Goal: Complete application form: Complete application form

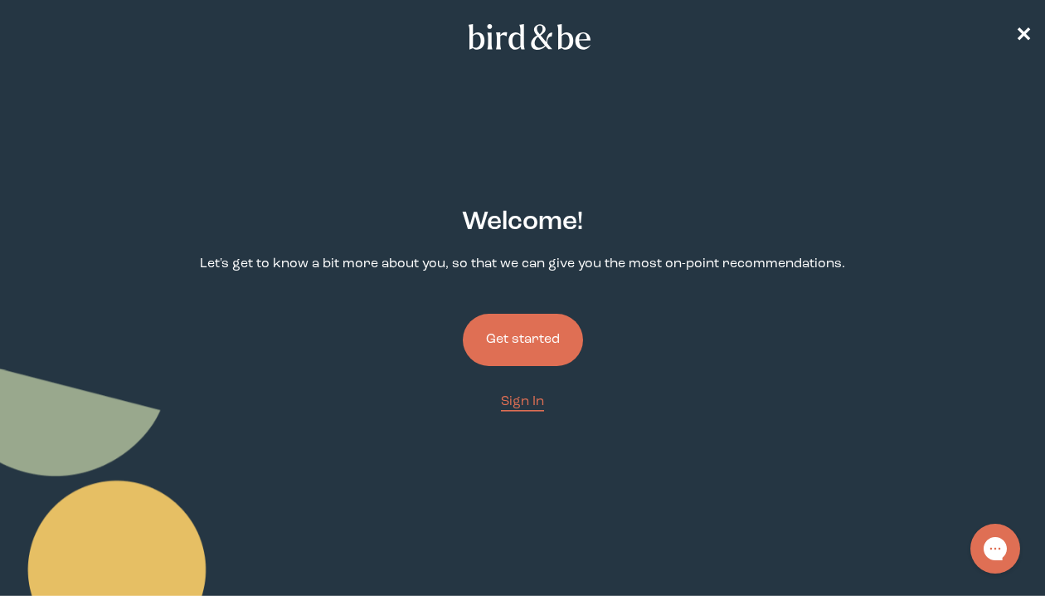
click at [506, 348] on button "Get started" at bounding box center [523, 340] width 120 height 52
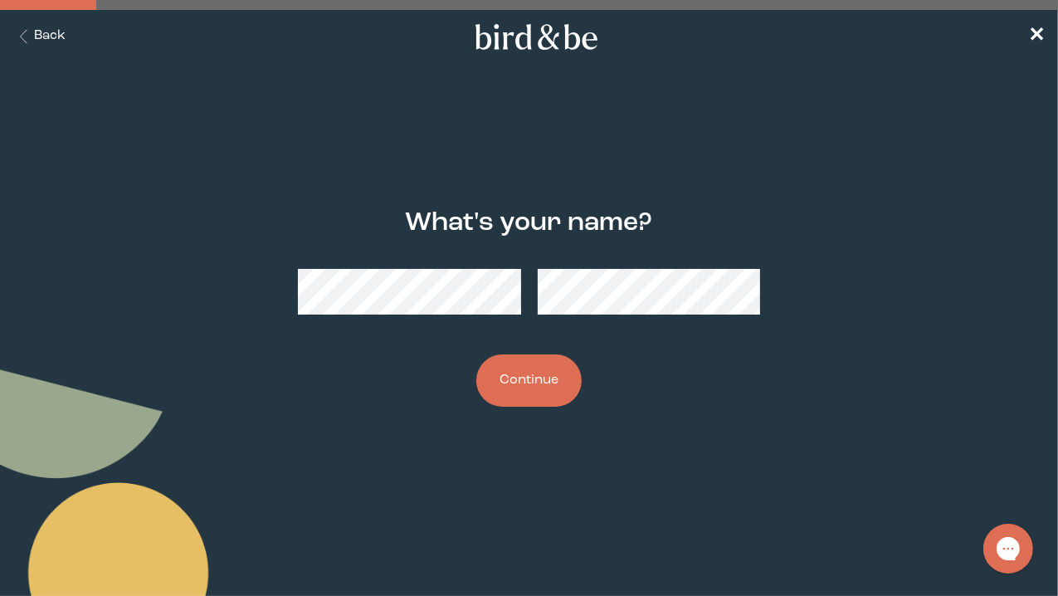
click at [504, 377] on button "Continue" at bounding box center [528, 380] width 105 height 52
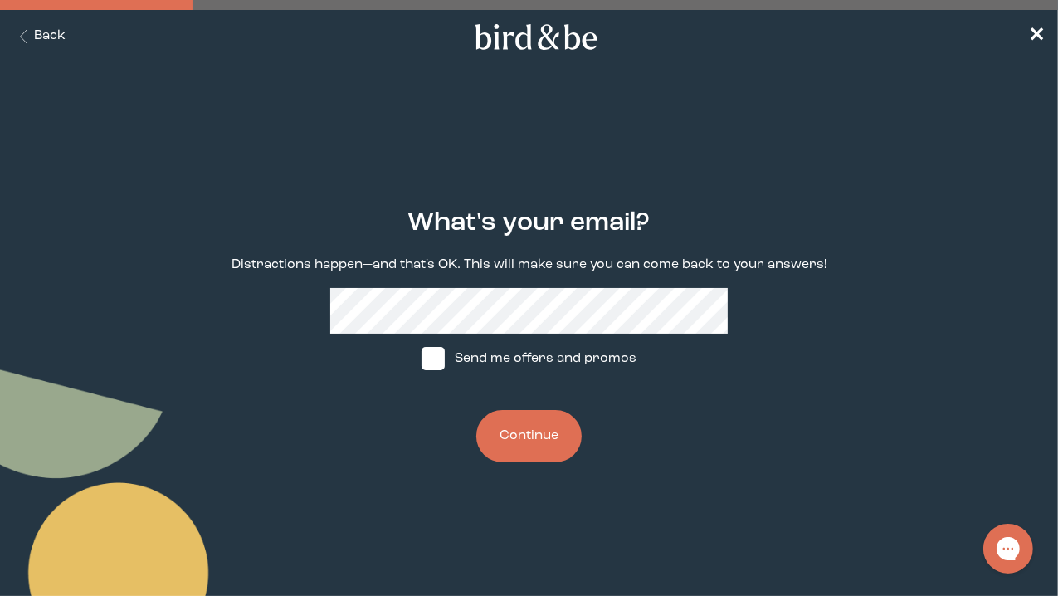
click at [447, 363] on label "Send me offers and promos" at bounding box center [529, 358] width 247 height 50
click at [421, 359] on input "Send me offers and promos" at bounding box center [421, 358] width 1 height 1
checkbox input "true"
click at [523, 446] on button "Continue" at bounding box center [528, 436] width 105 height 52
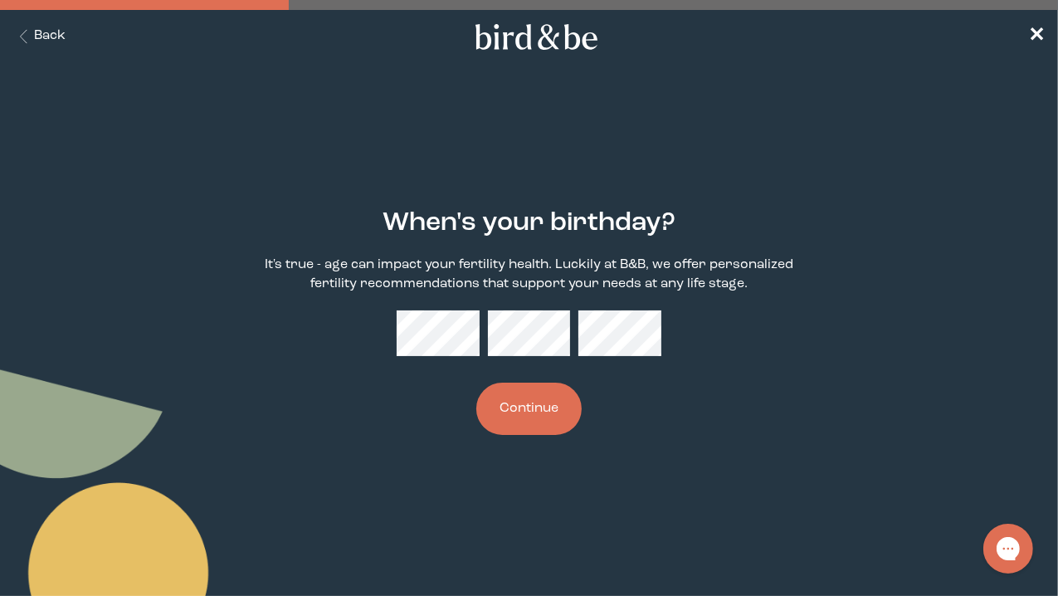
click at [515, 411] on button "Continue" at bounding box center [528, 408] width 105 height 52
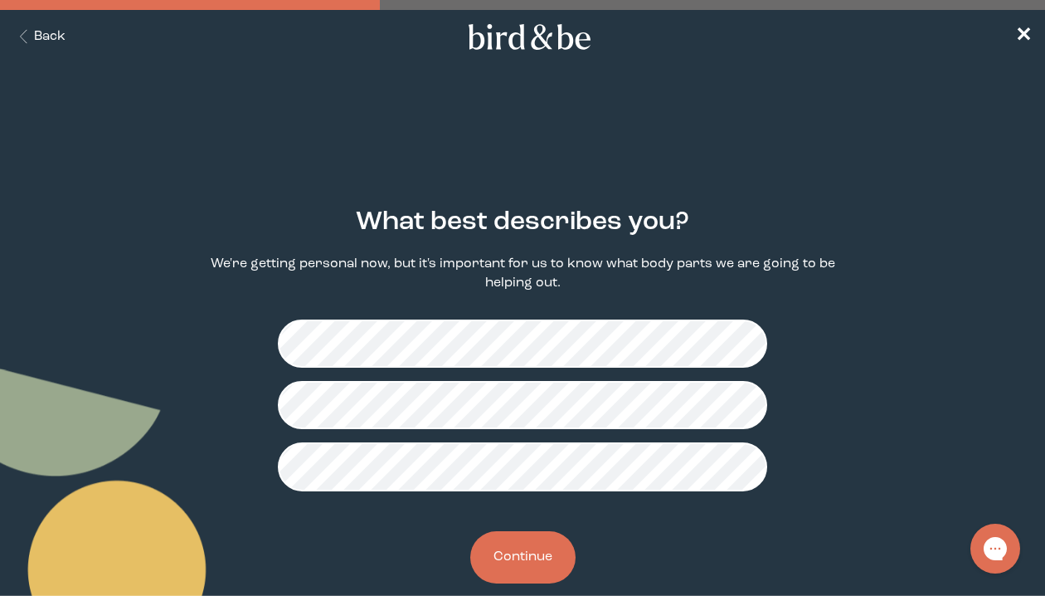
click at [526, 559] on button "Continue" at bounding box center [522, 557] width 105 height 52
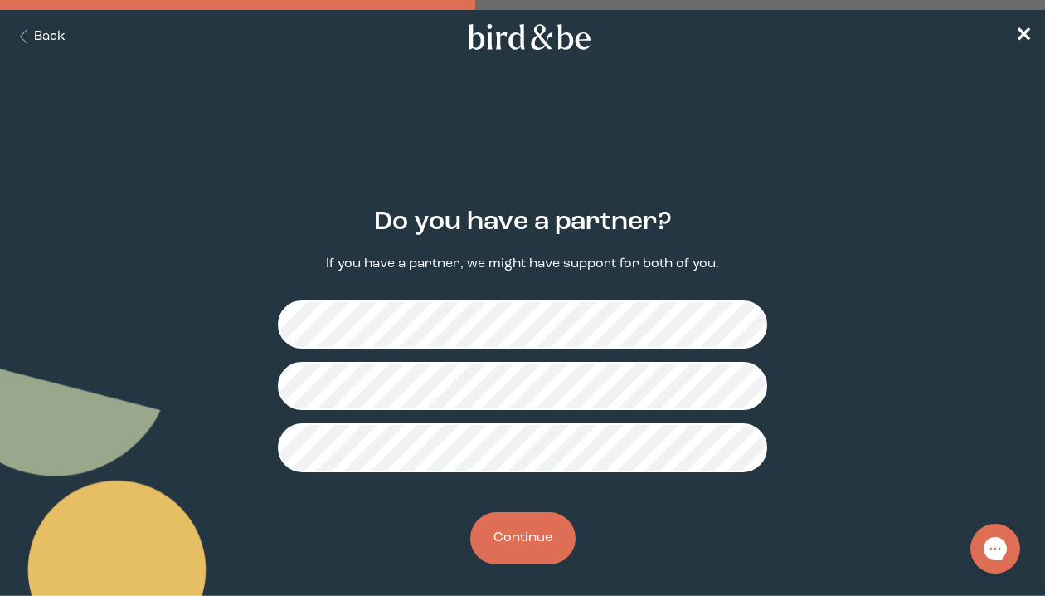
click at [538, 543] on button "Continue" at bounding box center [522, 538] width 105 height 52
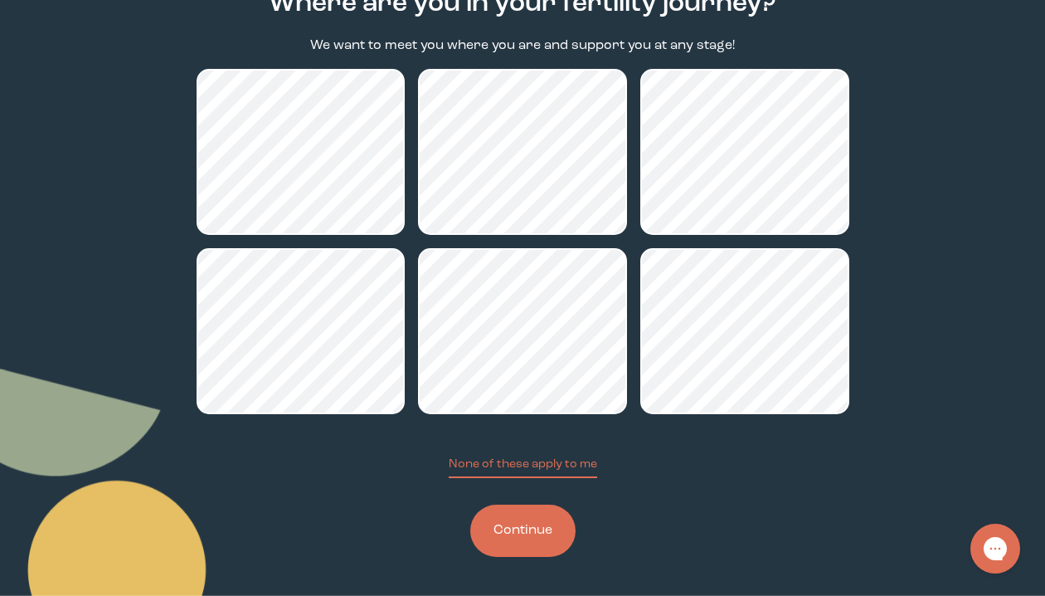
scroll to position [219, 0]
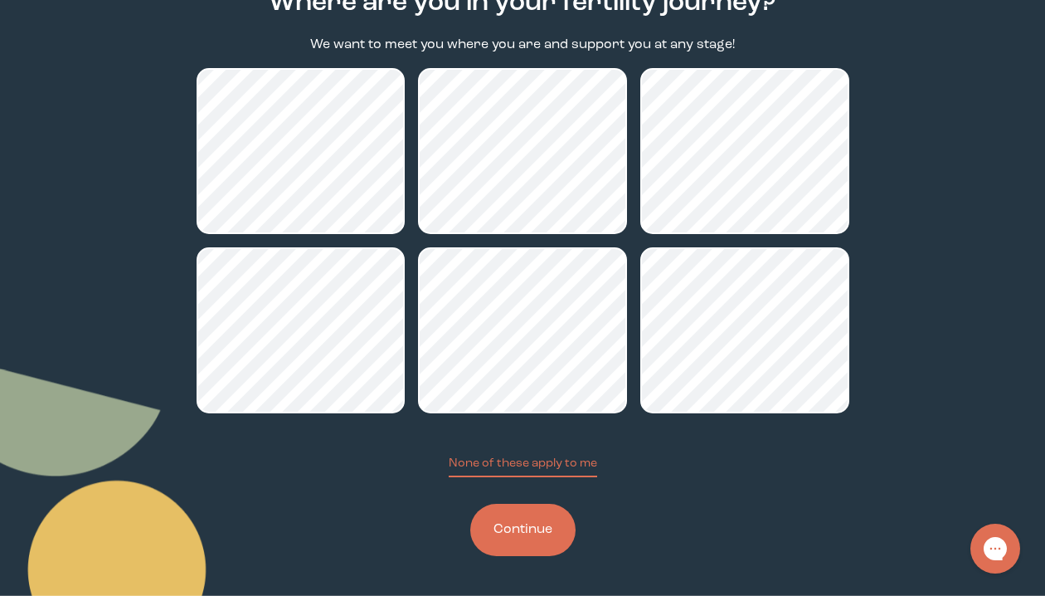
click at [538, 544] on button "Continue" at bounding box center [522, 530] width 105 height 52
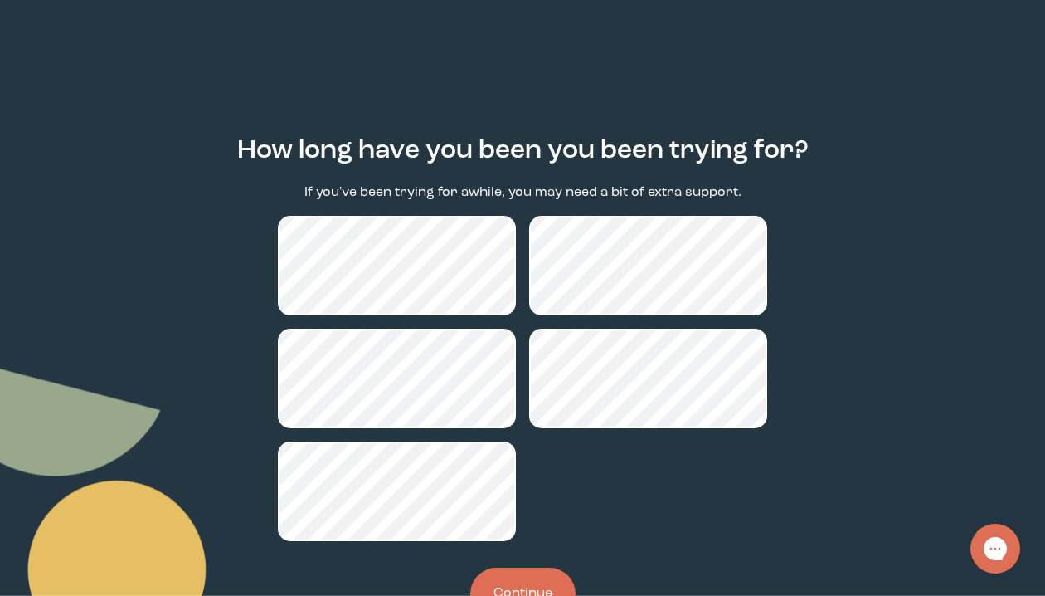
scroll to position [135, 0]
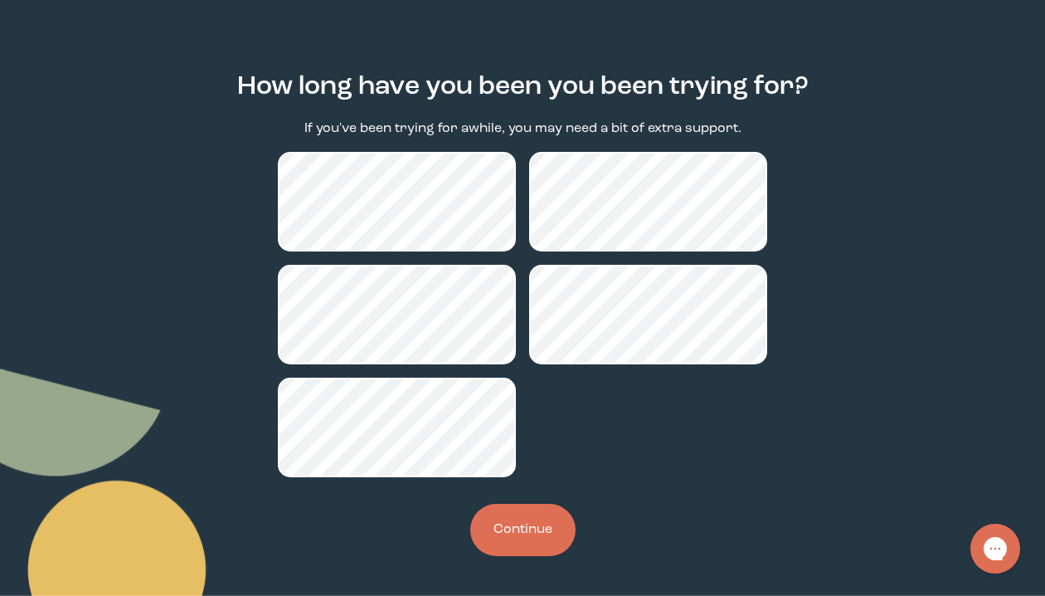
click at [526, 535] on button "Continue" at bounding box center [522, 530] width 105 height 52
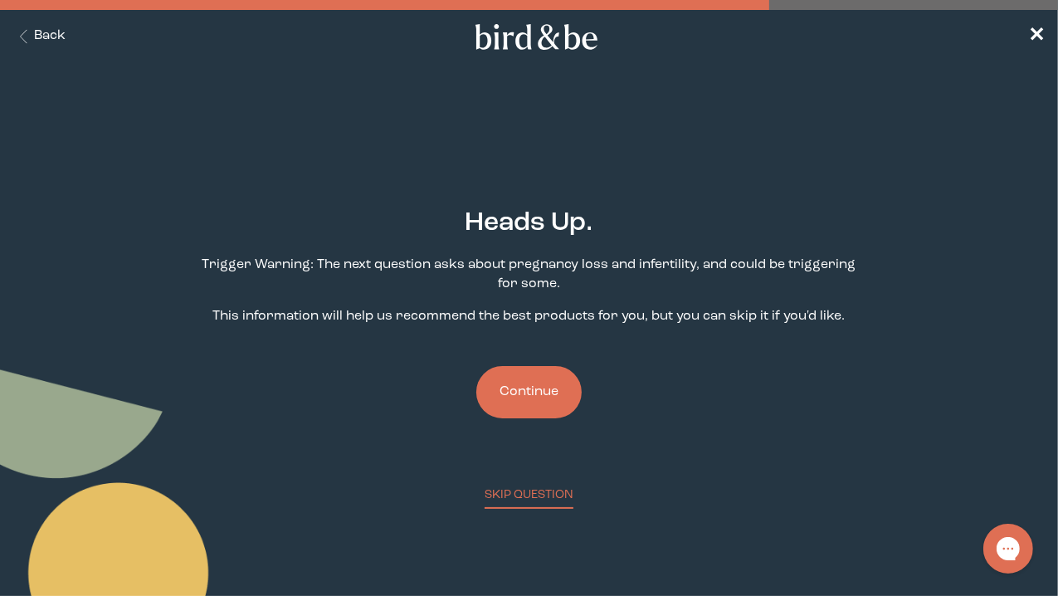
click at [533, 389] on button "Continue" at bounding box center [528, 392] width 105 height 52
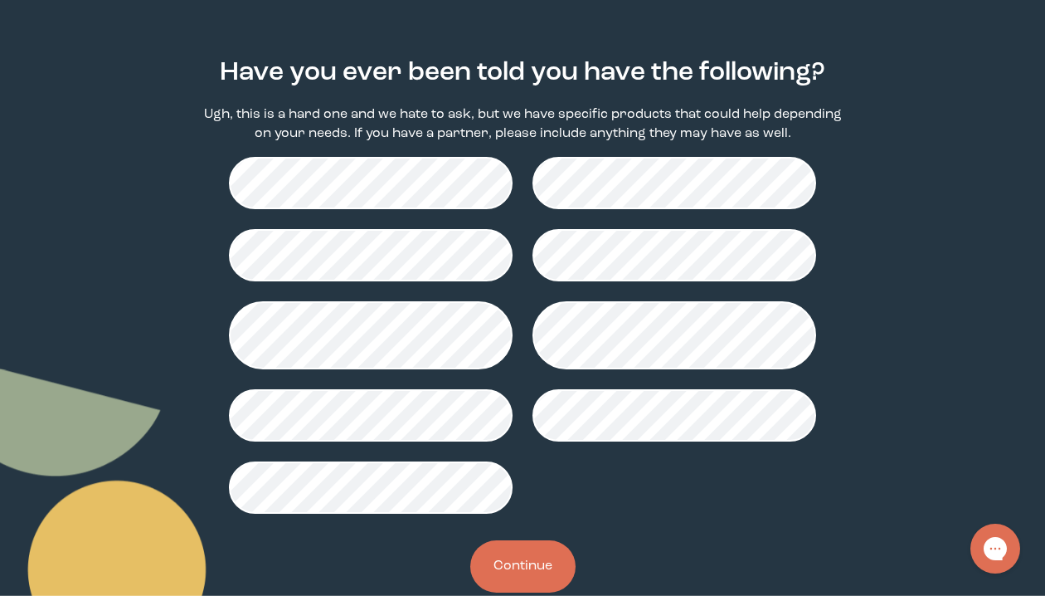
scroll to position [186, 0]
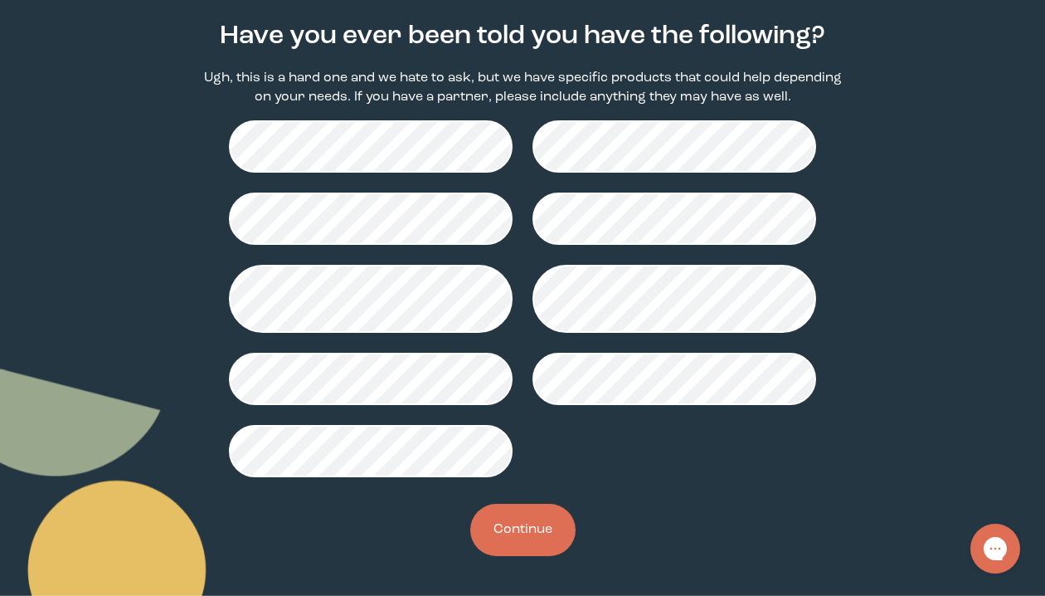
click at [544, 528] on button "Continue" at bounding box center [522, 530] width 105 height 52
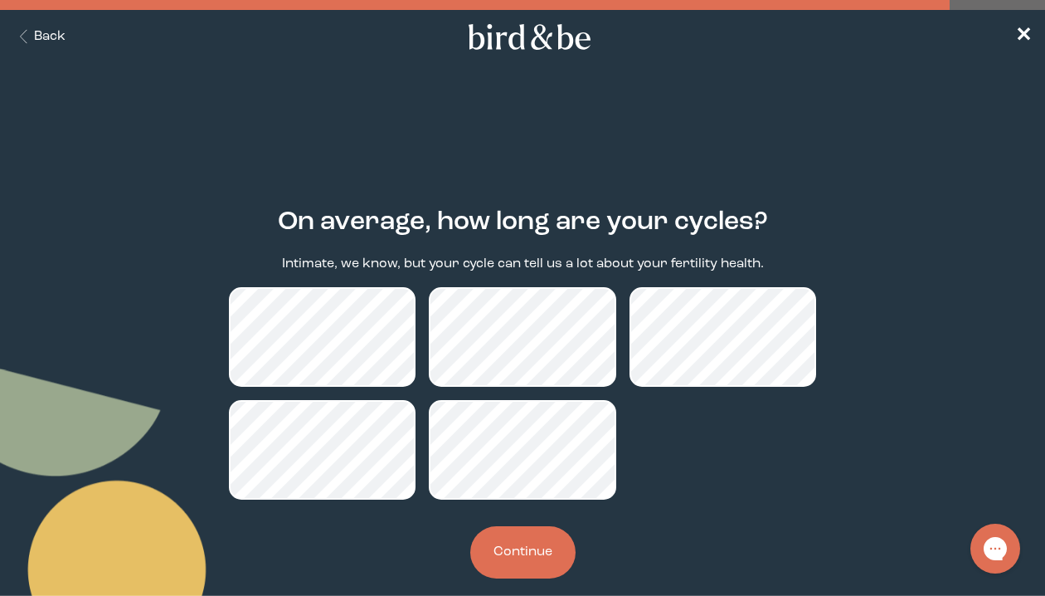
click at [560, 552] on button "Continue" at bounding box center [522, 552] width 105 height 52
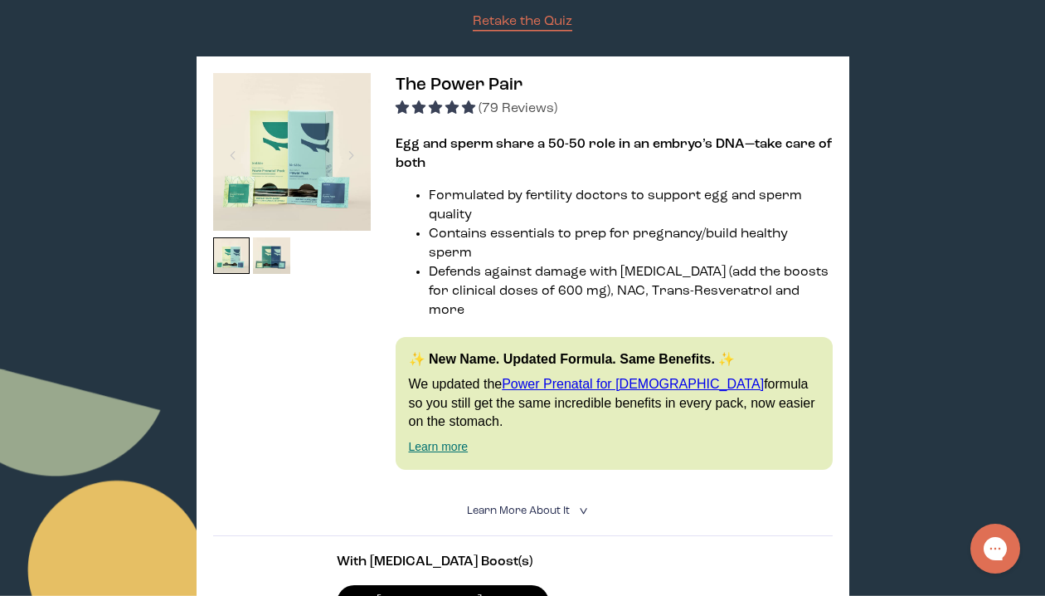
scroll to position [166, 0]
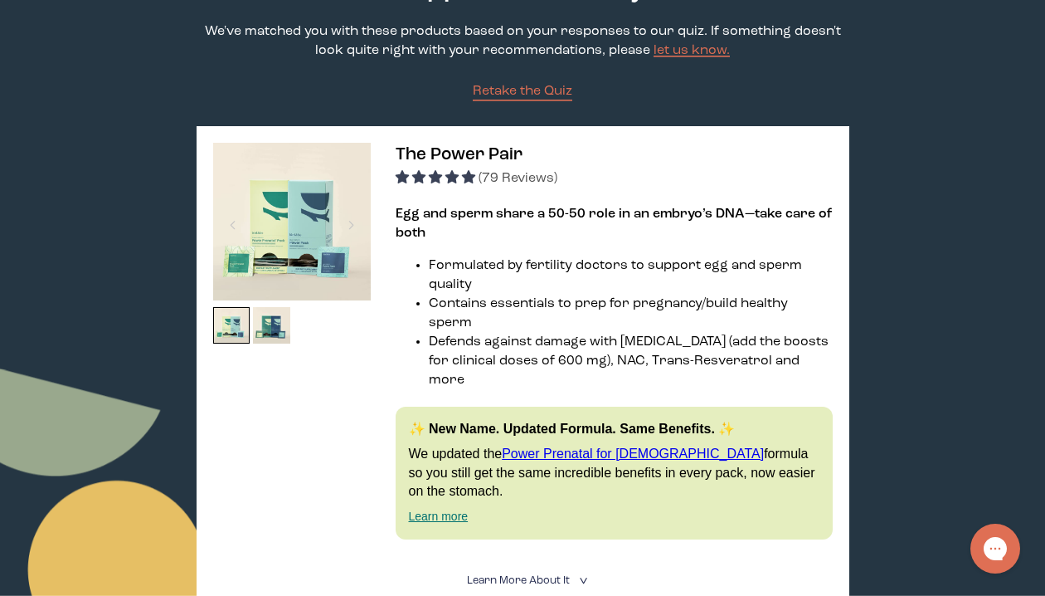
click at [500, 575] on span "Learn More About it" at bounding box center [518, 580] width 103 height 11
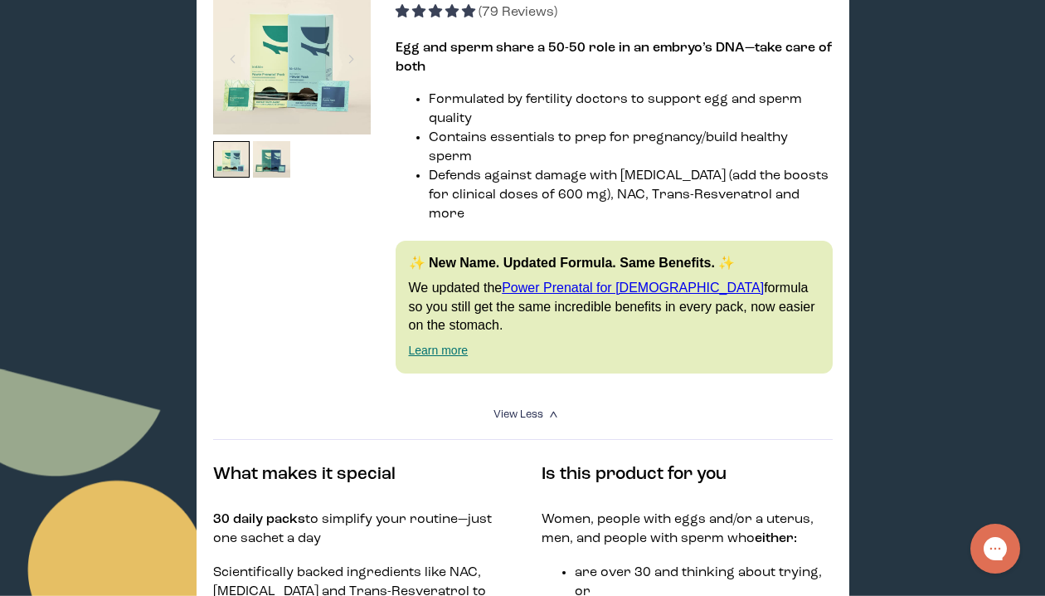
scroll to position [83, 0]
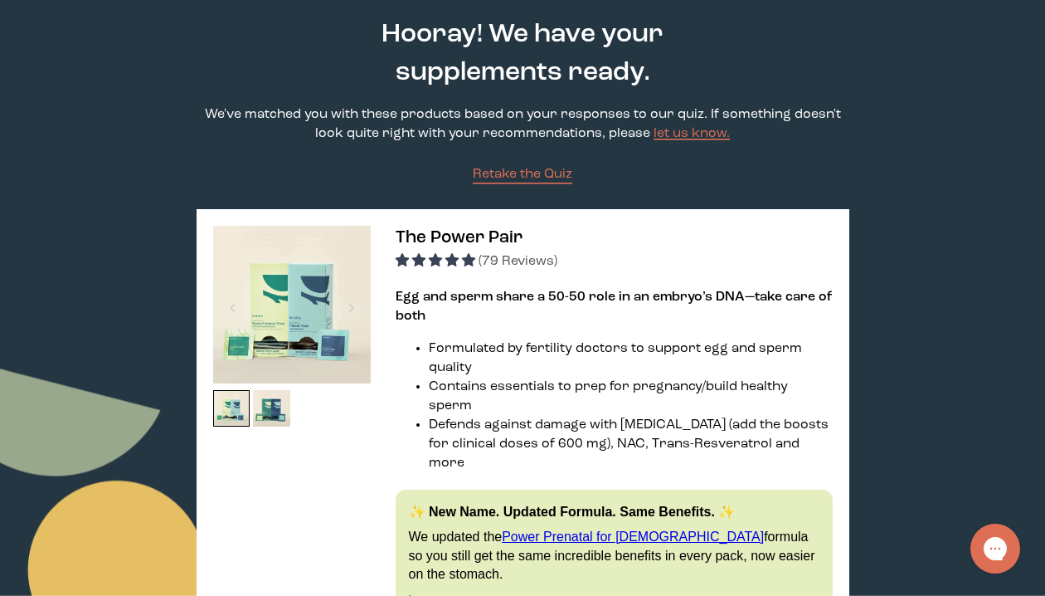
click at [324, 329] on img at bounding box center [292, 305] width 158 height 158
click at [323, 348] on img at bounding box center [292, 305] width 158 height 158
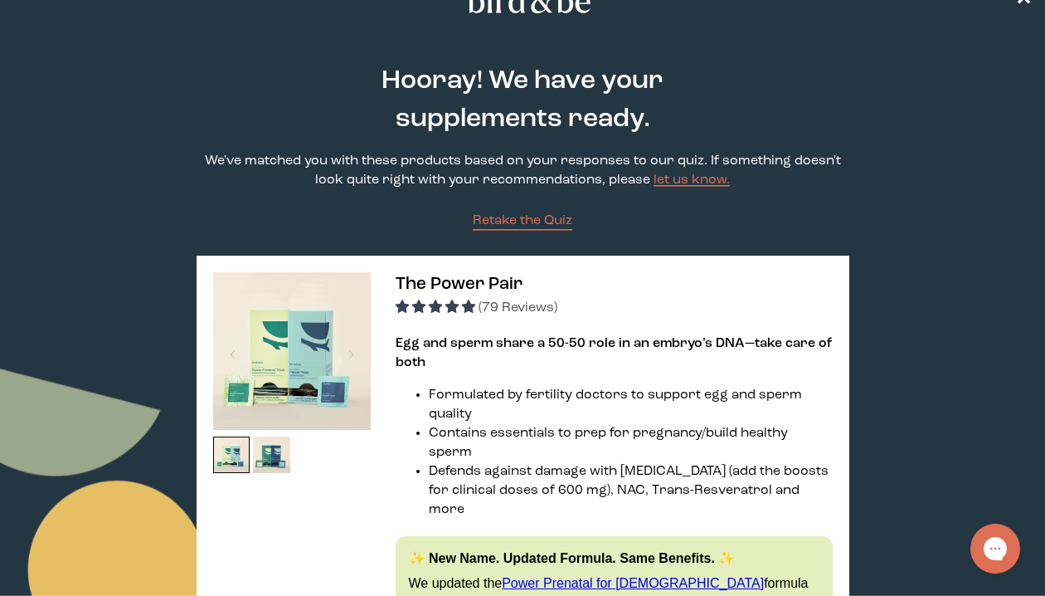
scroll to position [0, 0]
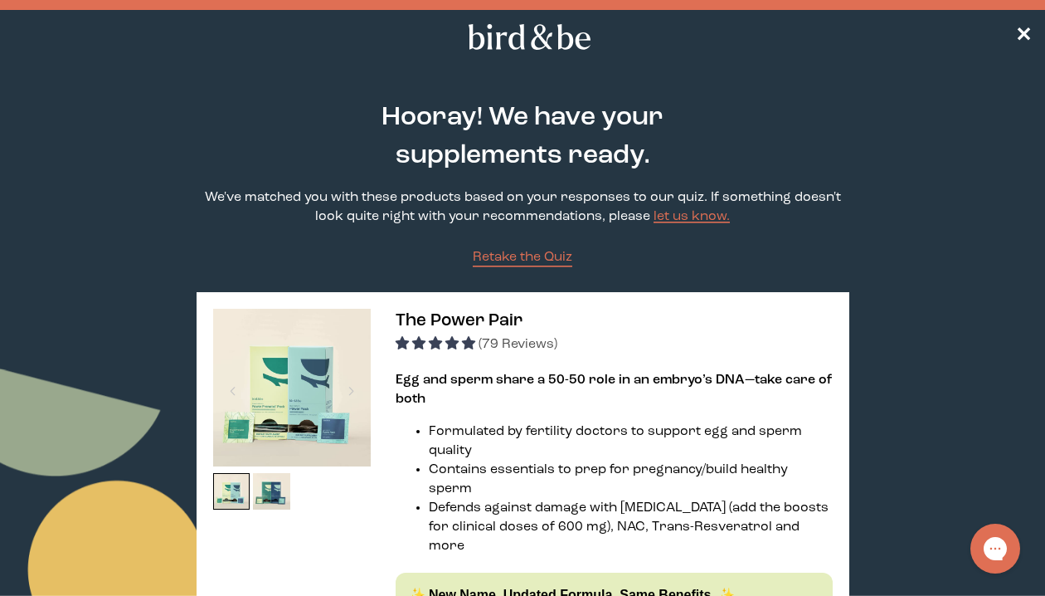
click at [1014, 40] on nav "✕" at bounding box center [522, 36] width 1045 height 53
click at [1021, 35] on span "✕" at bounding box center [1023, 37] width 17 height 20
